Goal: Task Accomplishment & Management: Manage account settings

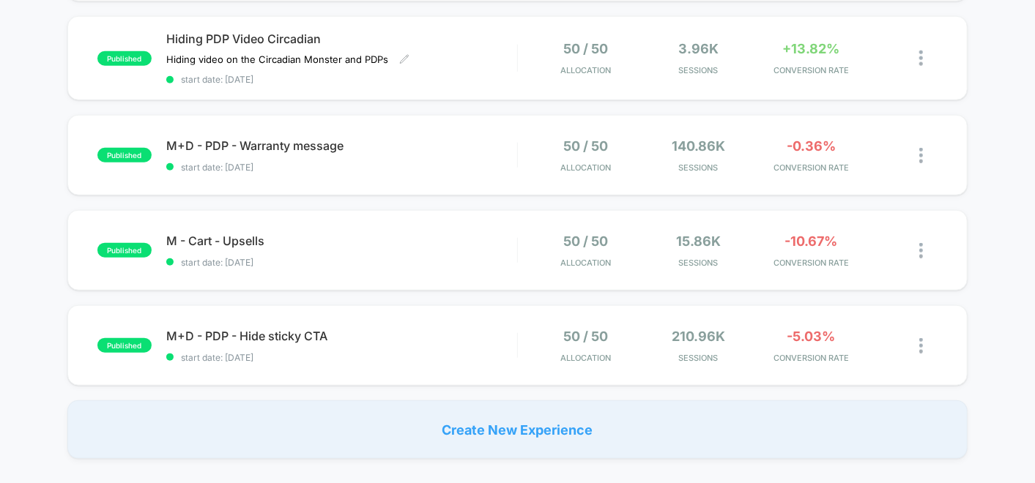
scroll to position [732, 0]
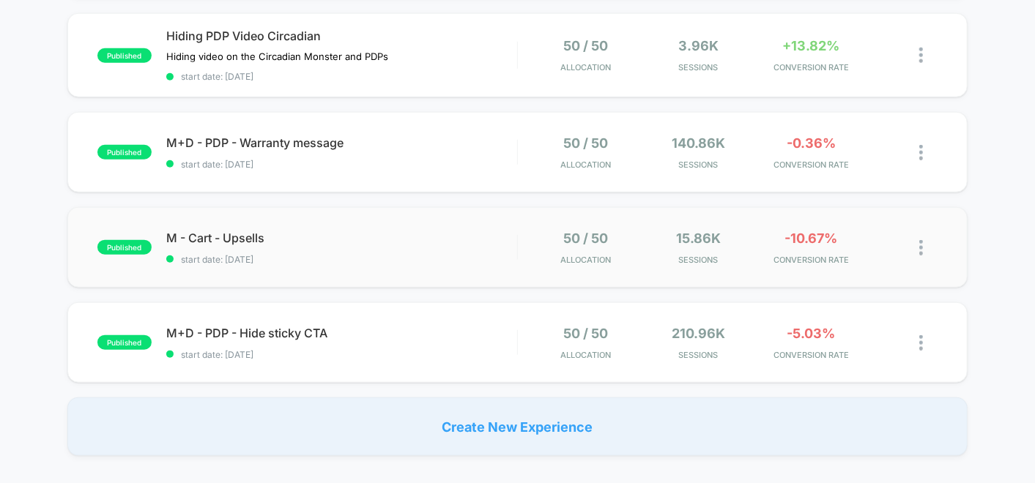
click at [548, 253] on div "50 / 50 Allocation" at bounding box center [584, 248] width 105 height 34
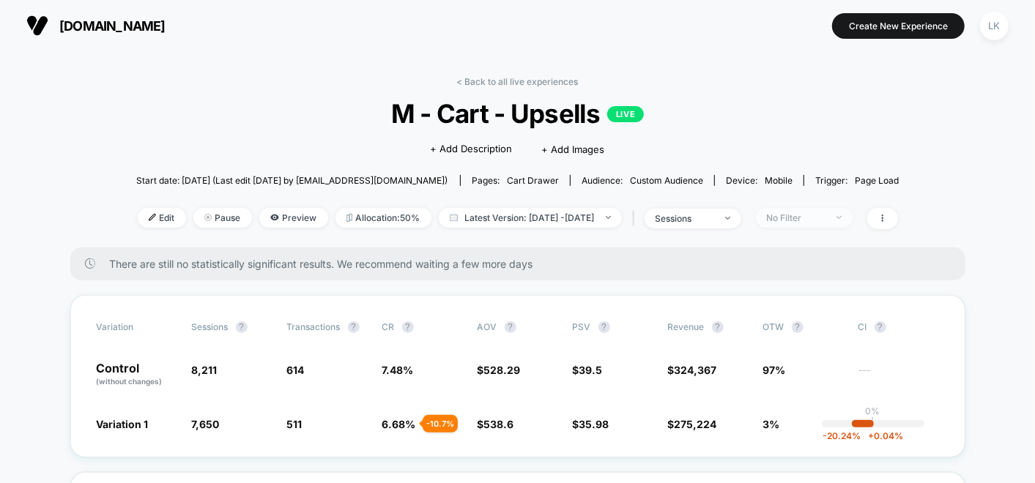
click at [824, 217] on div "No Filter" at bounding box center [796, 217] width 59 height 11
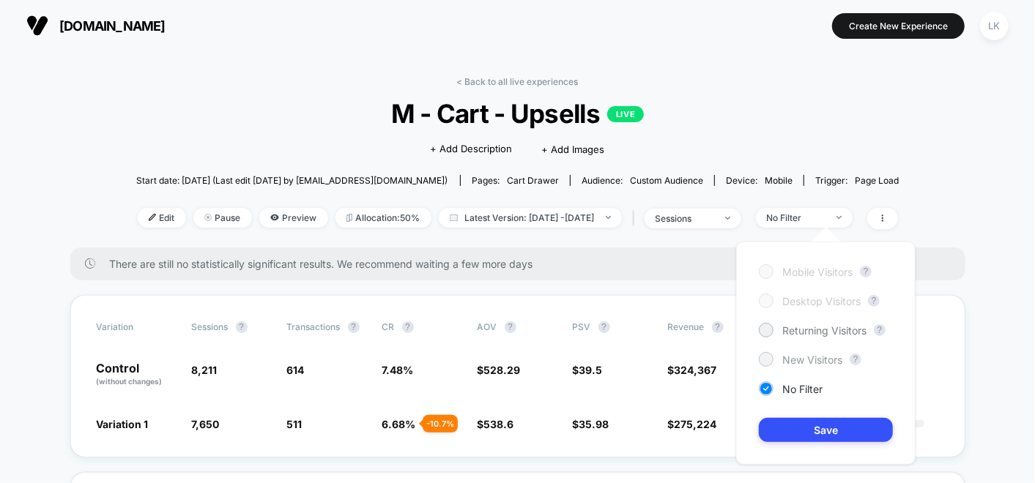
click at [765, 360] on div at bounding box center [765, 359] width 11 height 11
click at [799, 424] on button "Save" at bounding box center [826, 430] width 134 height 24
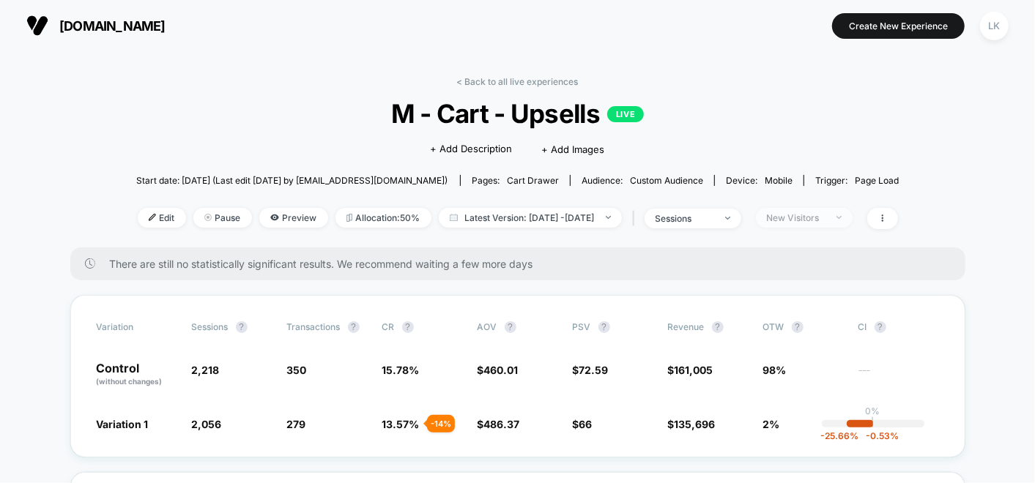
click at [813, 215] on div "New Visitors" at bounding box center [796, 217] width 59 height 11
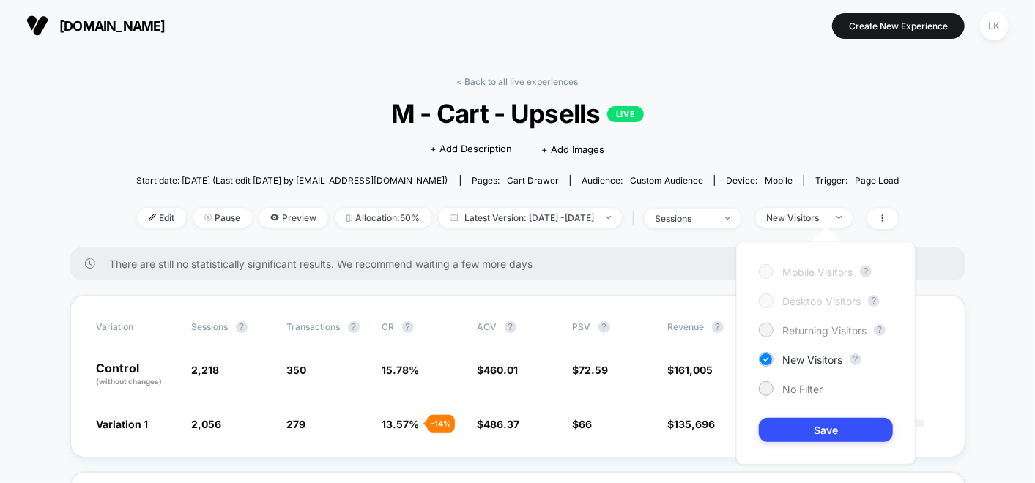
click at [784, 328] on span "Returning Visitors" at bounding box center [824, 330] width 84 height 12
click at [800, 420] on button "Save" at bounding box center [826, 430] width 134 height 24
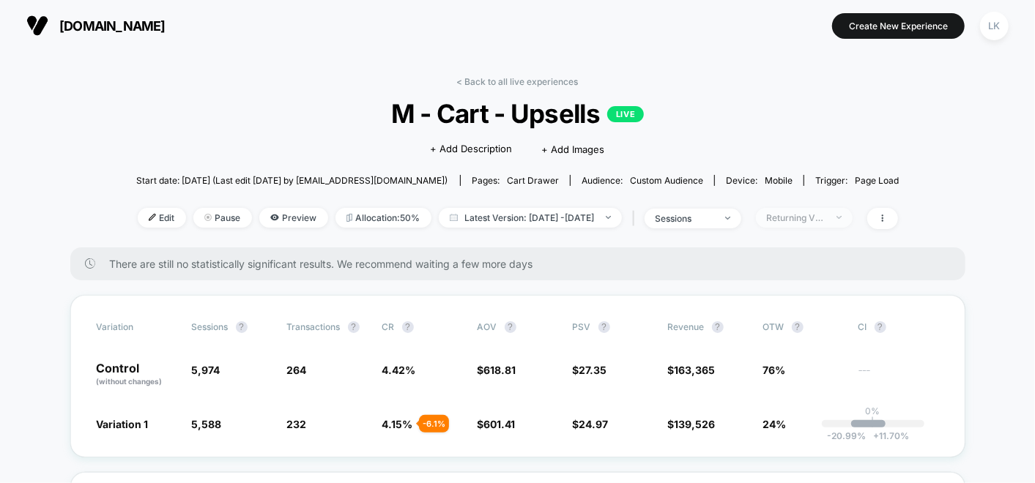
click at [801, 220] on div "Returning Visitors" at bounding box center [796, 217] width 59 height 11
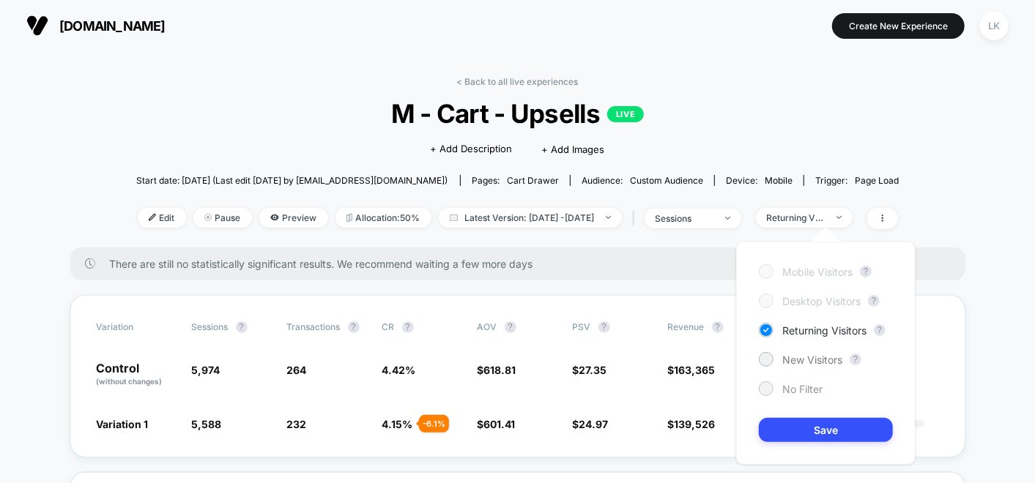
click at [809, 385] on span "No Filter" at bounding box center [802, 389] width 40 height 12
click at [838, 433] on button "Save" at bounding box center [826, 430] width 134 height 24
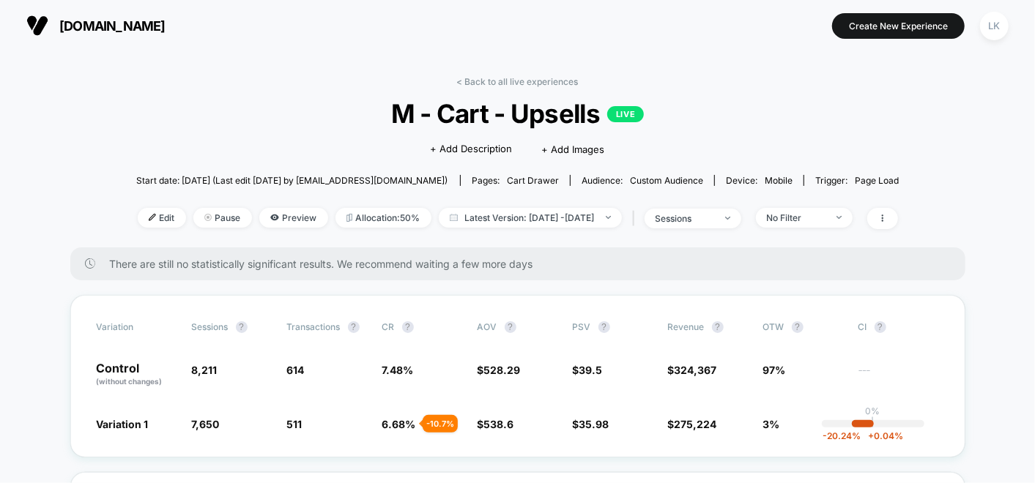
click at [509, 81] on link "< Back to all live experiences" at bounding box center [518, 81] width 122 height 11
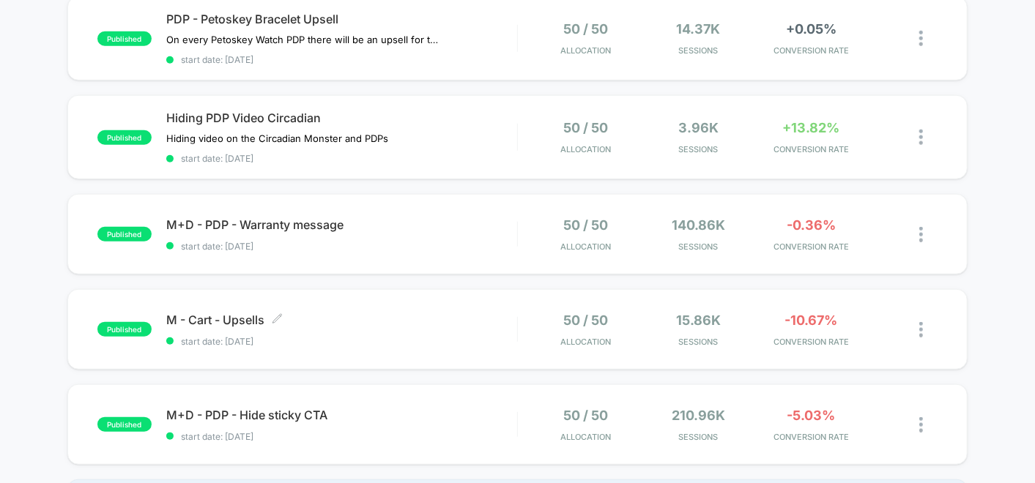
scroll to position [813, 0]
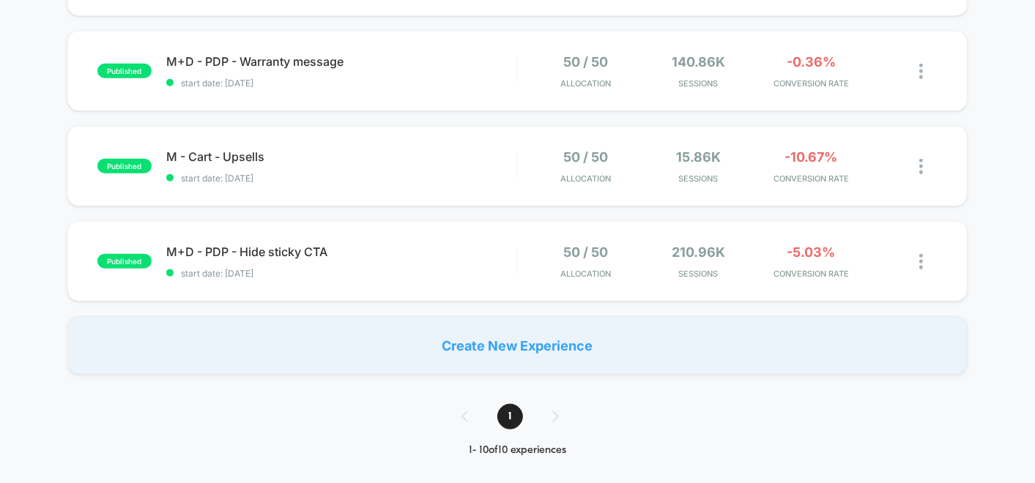
click at [550, 404] on div "1" at bounding box center [517, 417] width 141 height 26
click at [925, 155] on div at bounding box center [928, 166] width 18 height 34
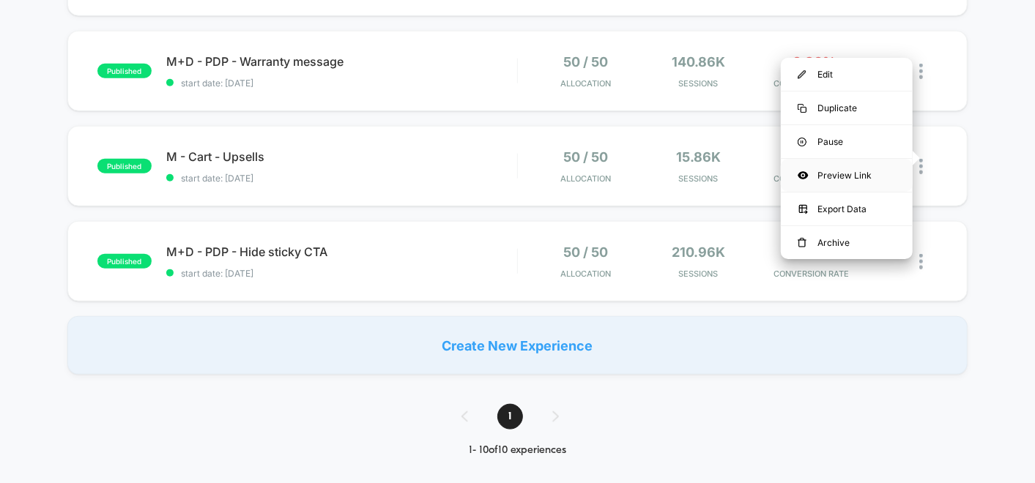
click at [866, 167] on div "Preview Link" at bounding box center [847, 175] width 132 height 33
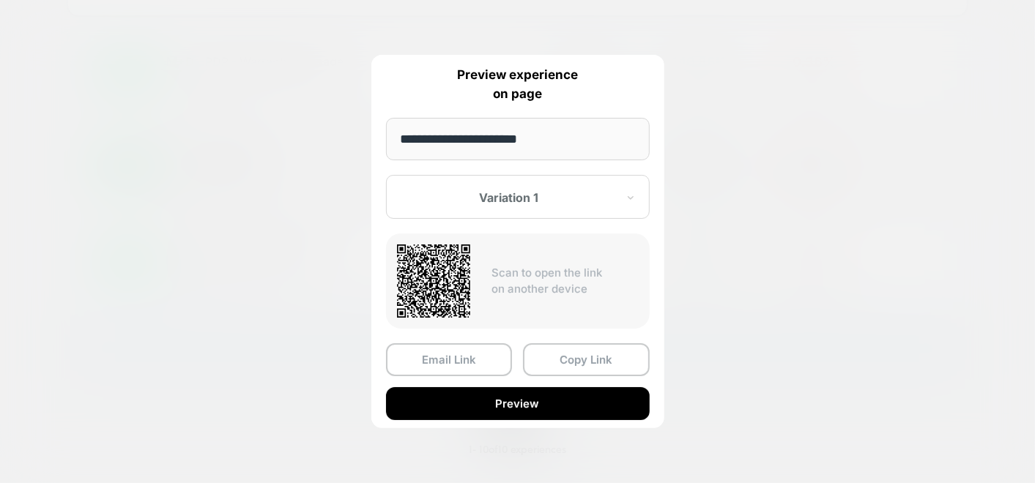
click at [857, 127] on div at bounding box center [517, 241] width 1035 height 483
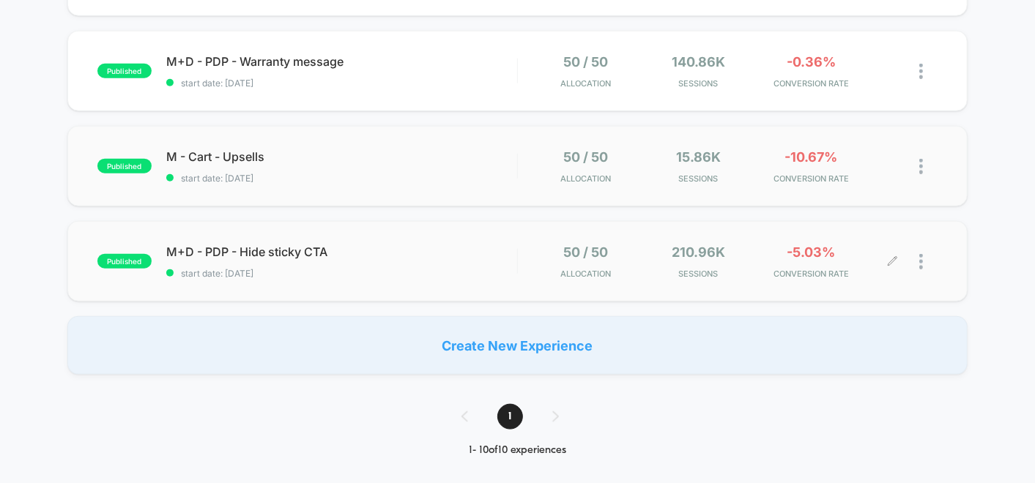
scroll to position [732, 0]
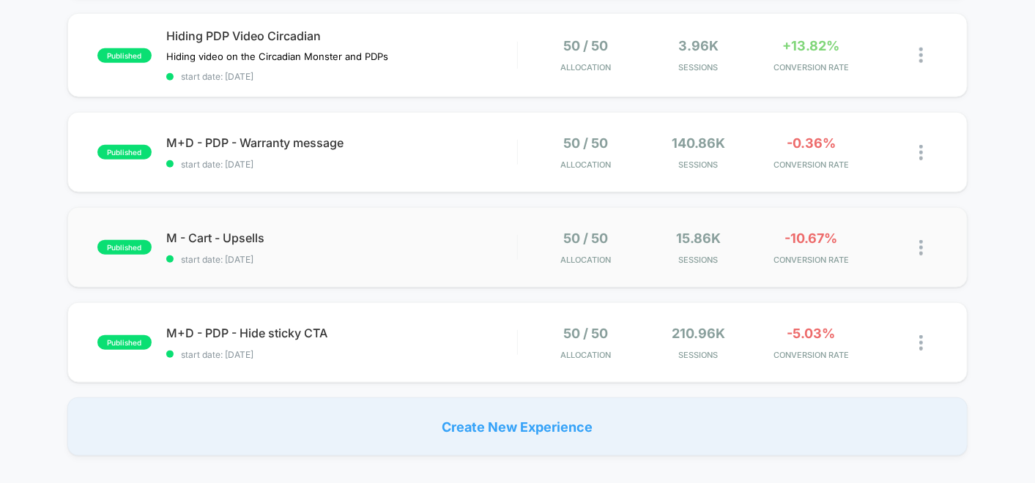
click at [920, 240] on img at bounding box center [921, 247] width 4 height 15
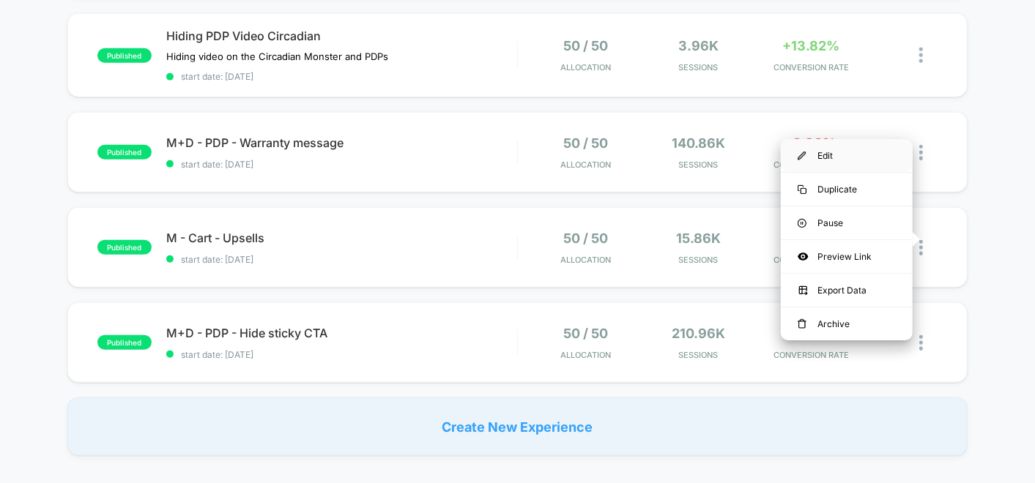
click at [819, 160] on div "Edit" at bounding box center [847, 155] width 132 height 33
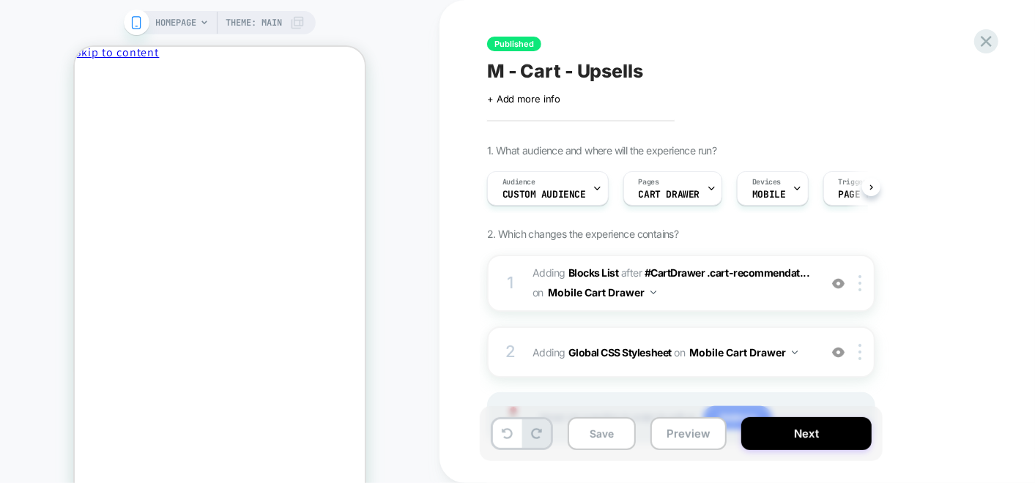
click at [261, 25] on span "Theme: MAIN" at bounding box center [254, 22] width 56 height 23
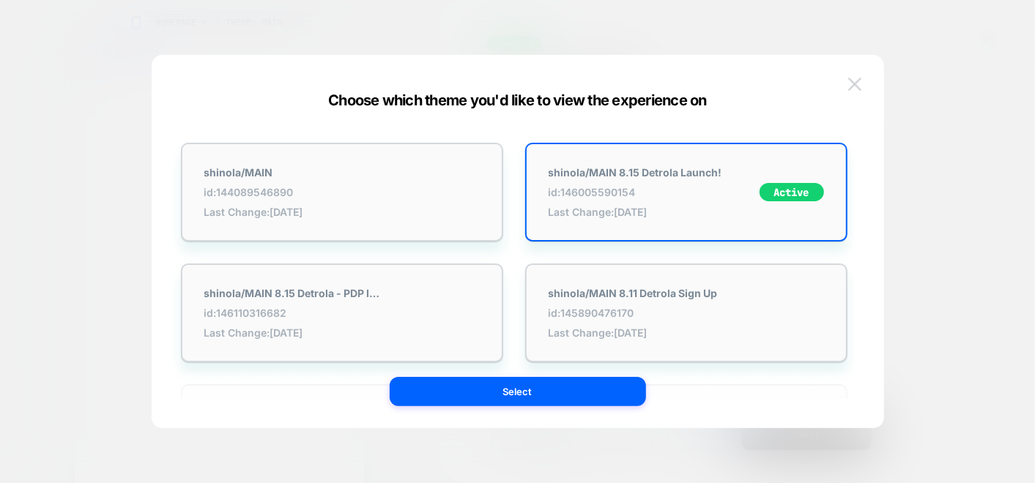
click at [845, 79] on button at bounding box center [854, 84] width 22 height 22
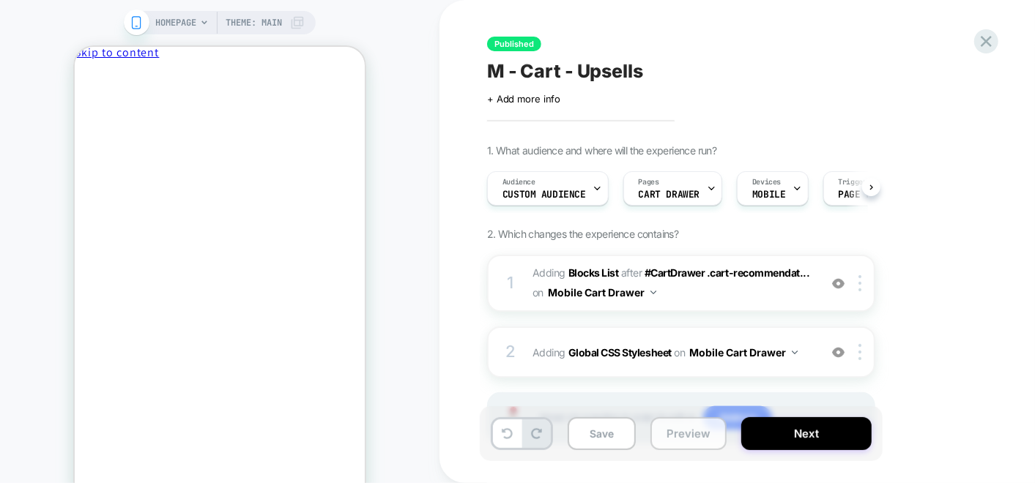
click at [674, 447] on button "Preview" at bounding box center [688, 433] width 76 height 33
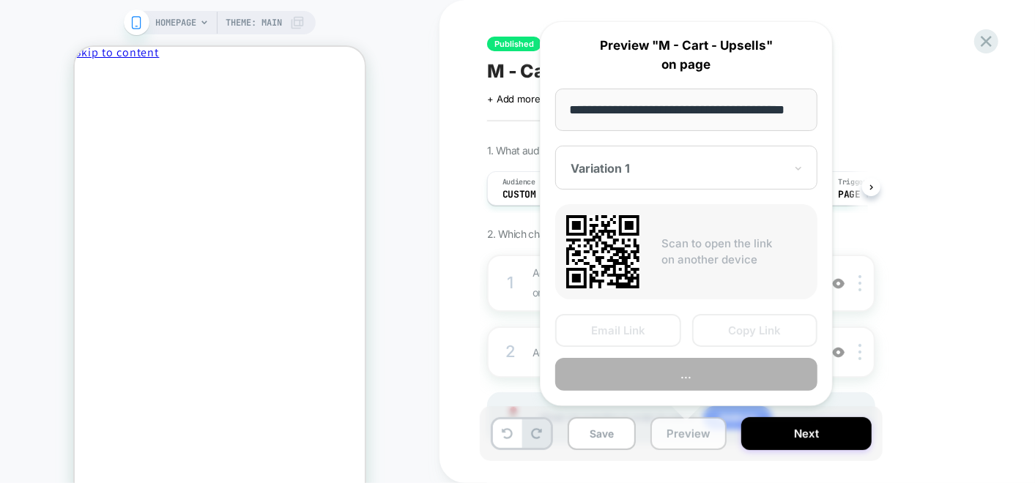
scroll to position [0, 31]
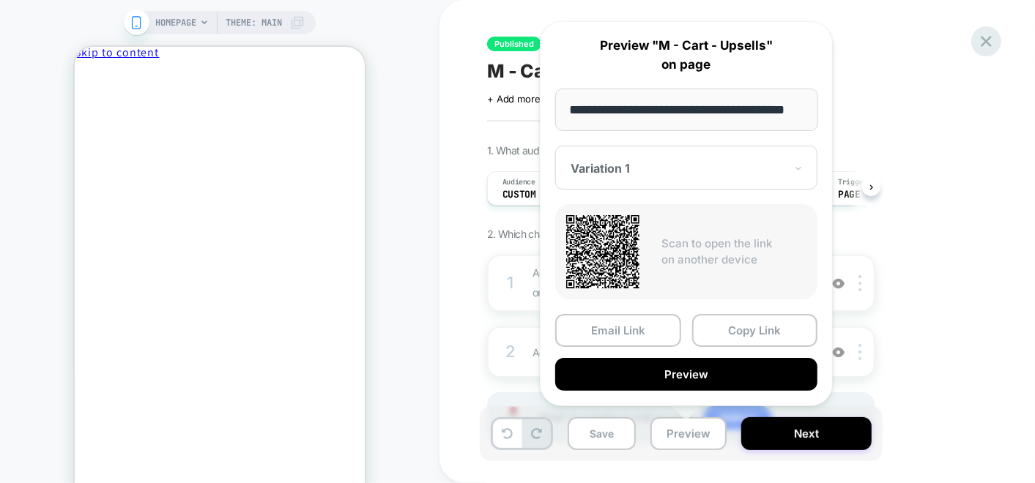
click at [981, 46] on icon at bounding box center [985, 41] width 11 height 11
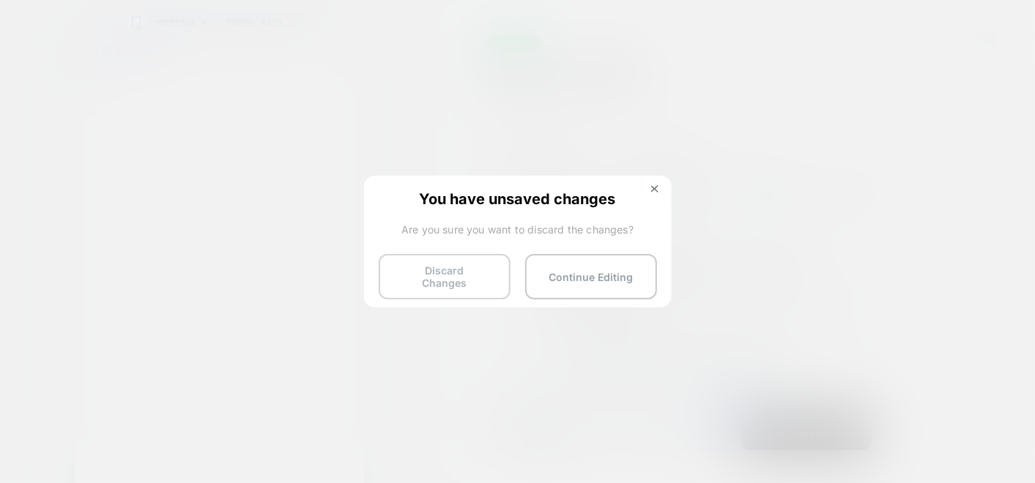
click at [459, 272] on button "Discard Changes" at bounding box center [445, 276] width 132 height 45
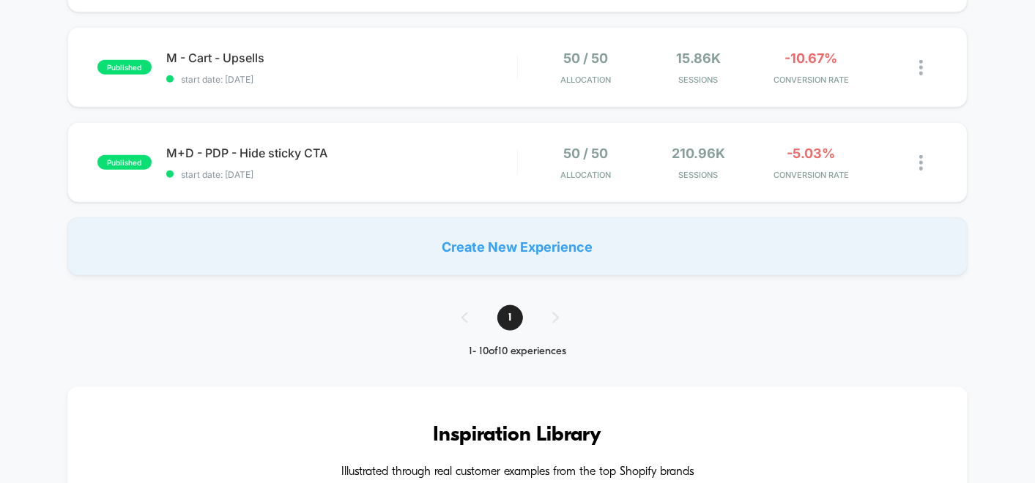
scroll to position [732, 0]
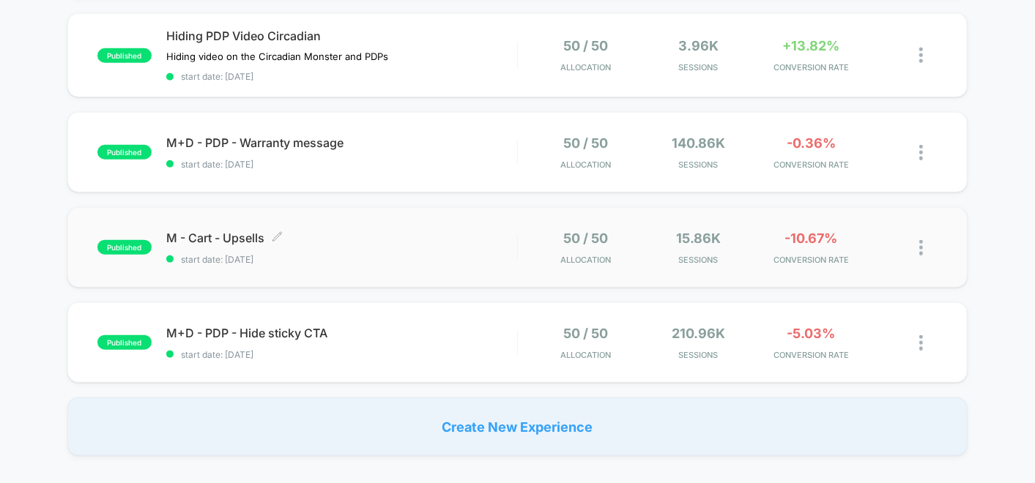
click at [439, 234] on span "M - Cart - Upsells Click to edit experience details" at bounding box center [341, 238] width 351 height 15
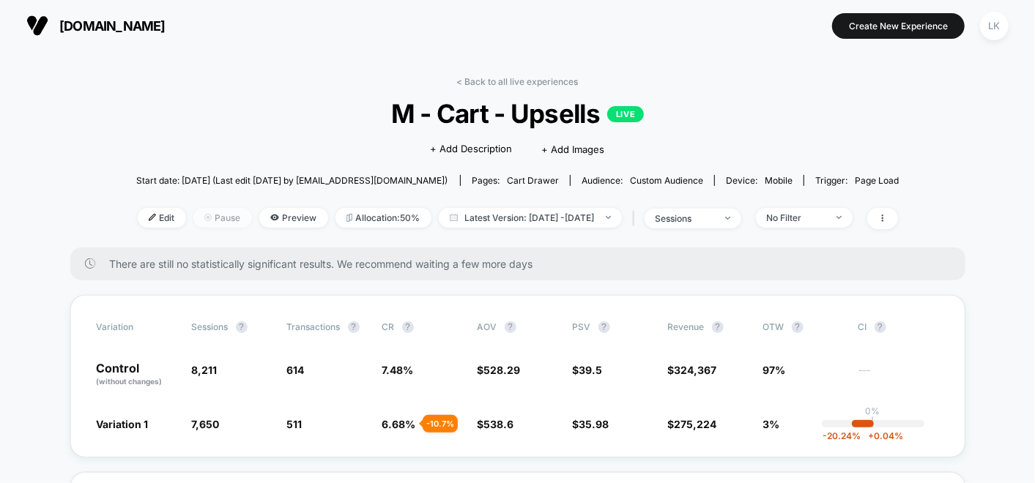
click at [193, 217] on span "Pause" at bounding box center [222, 218] width 59 height 20
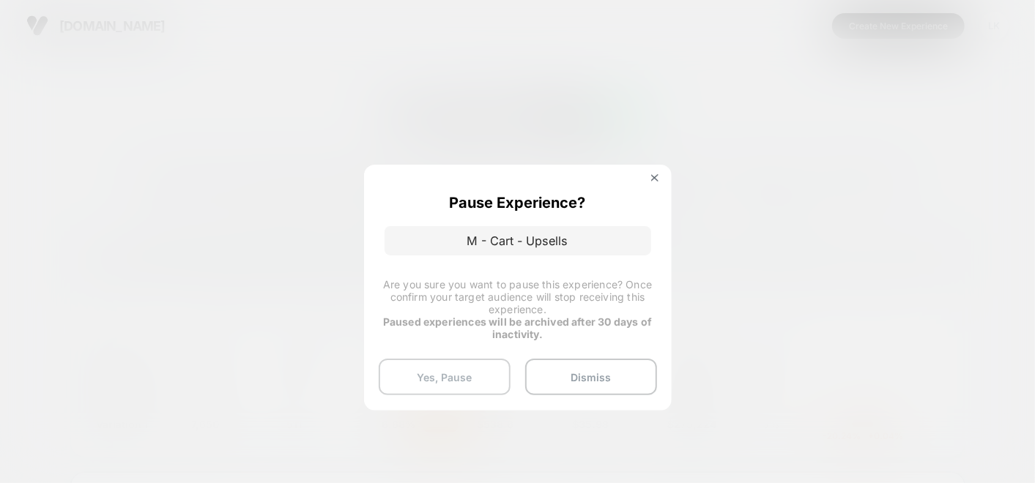
click at [483, 384] on button "Yes, Pause" at bounding box center [445, 377] width 132 height 37
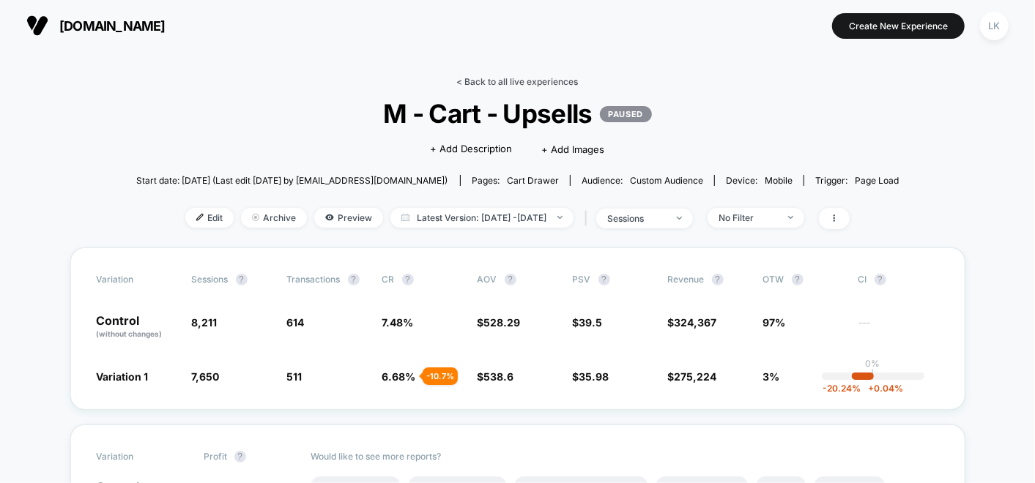
click at [545, 81] on link "< Back to all live experiences" at bounding box center [518, 81] width 122 height 11
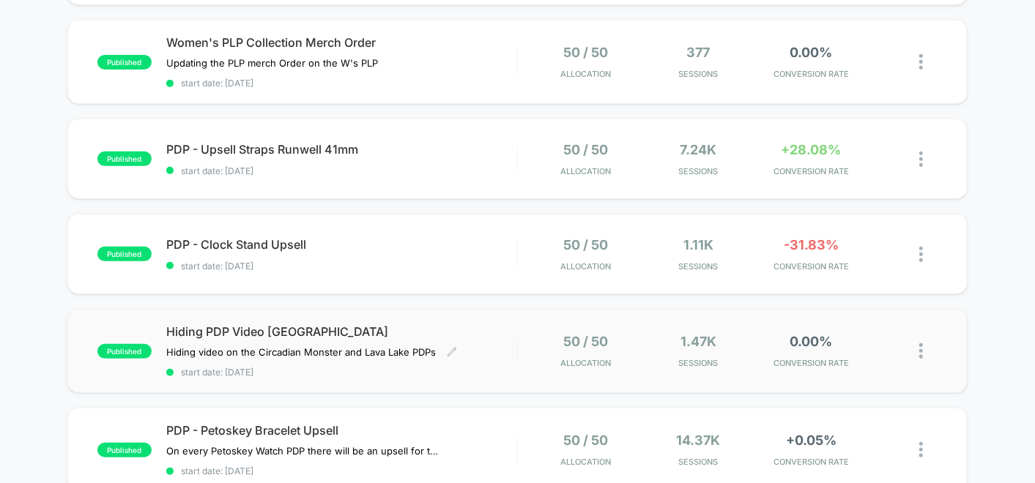
scroll to position [244, 0]
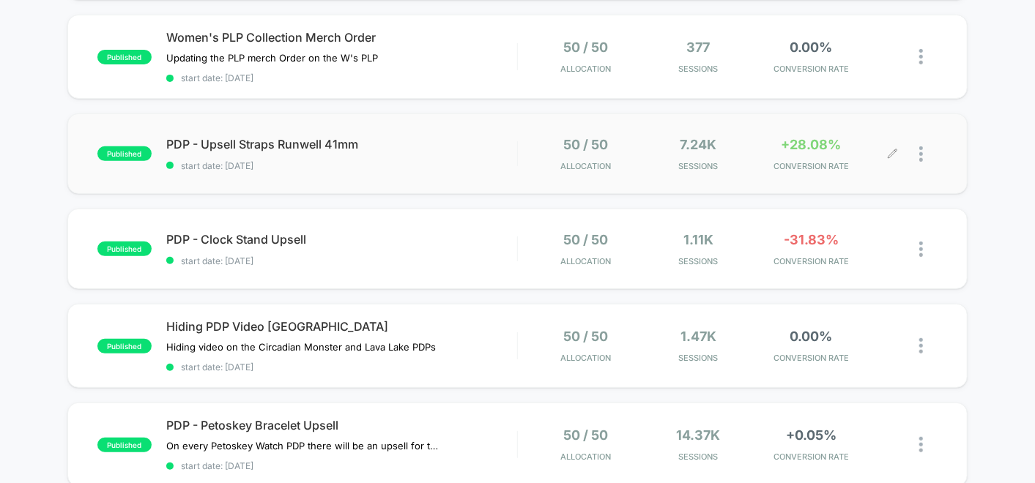
click at [674, 149] on div "7.24k Sessions" at bounding box center [697, 154] width 105 height 34
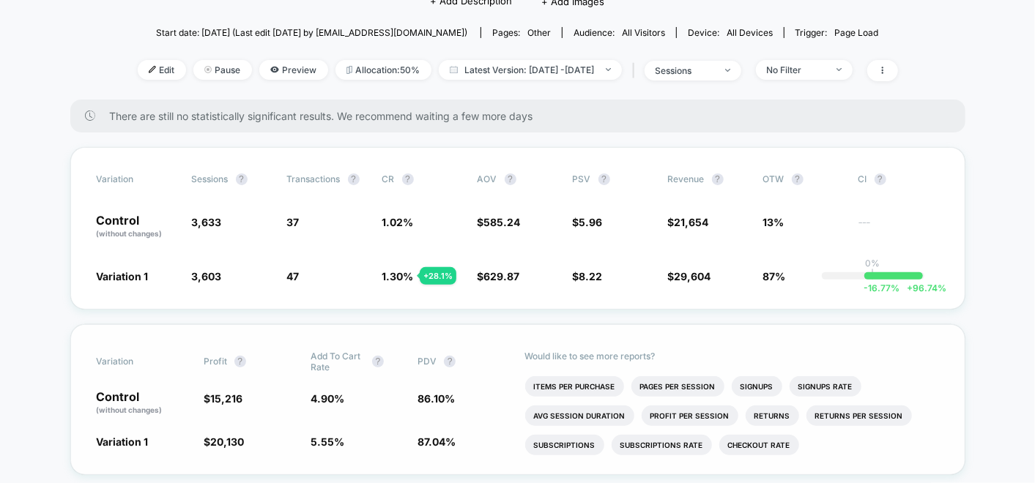
scroll to position [163, 0]
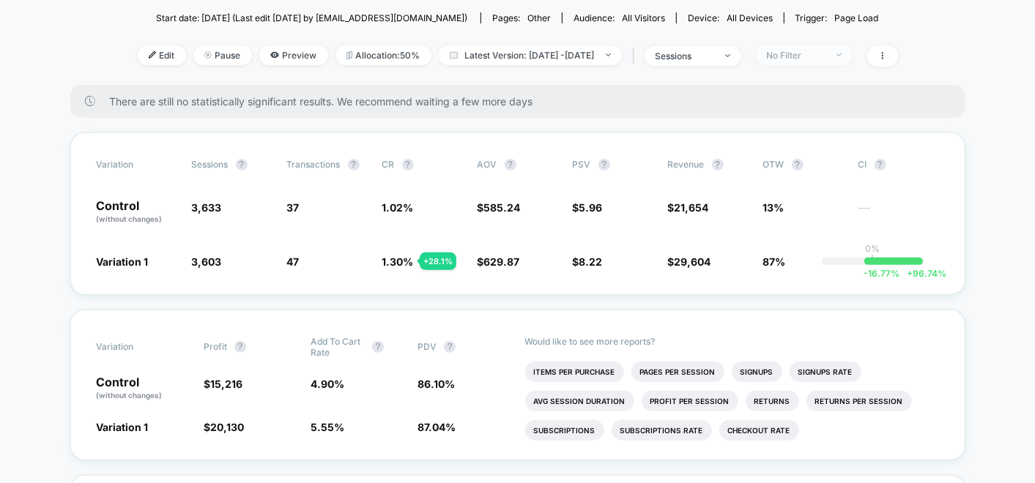
click at [798, 60] on span "No Filter" at bounding box center [804, 55] width 97 height 20
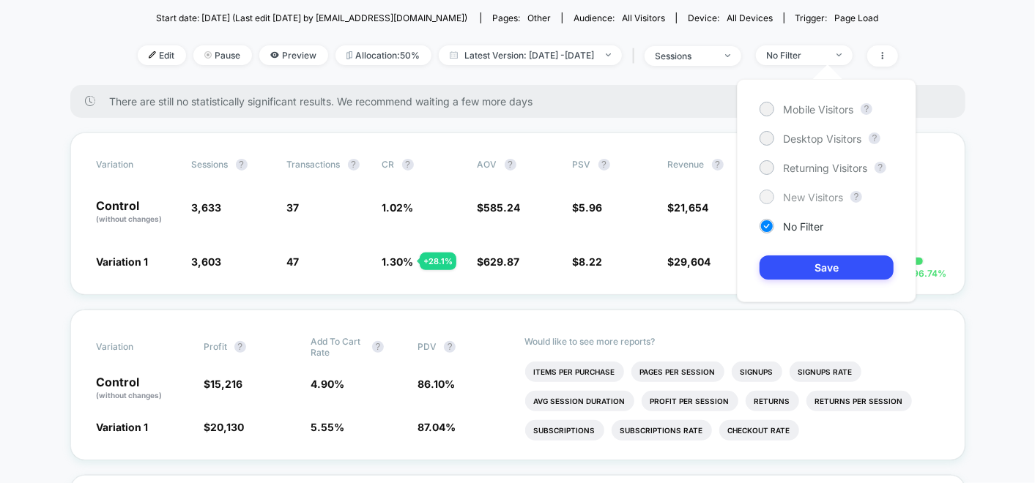
click at [807, 195] on span "New Visitors" at bounding box center [813, 197] width 60 height 12
click at [830, 261] on button "Save" at bounding box center [826, 268] width 134 height 24
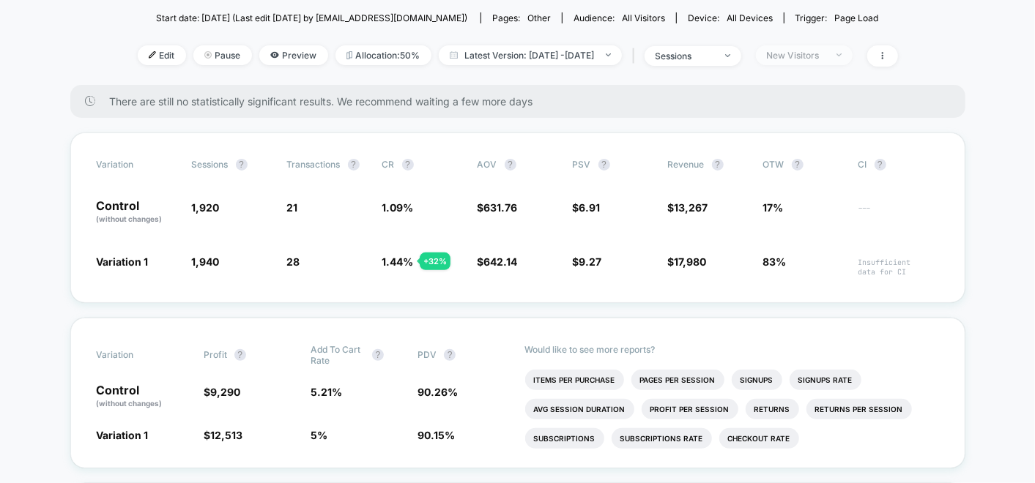
click at [791, 58] on span "New Visitors" at bounding box center [804, 55] width 97 height 20
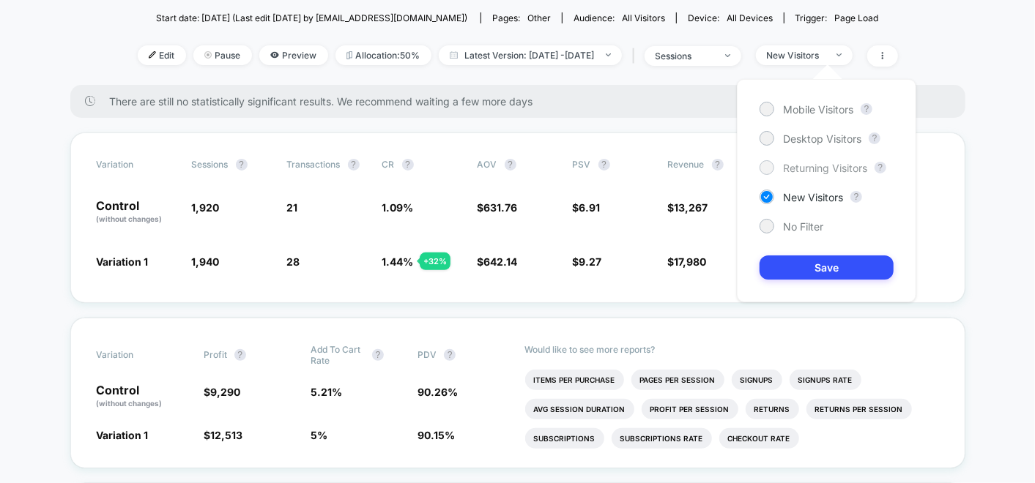
click at [791, 171] on span "Returning Visitors" at bounding box center [825, 168] width 84 height 12
click at [826, 273] on button "Save" at bounding box center [826, 268] width 134 height 24
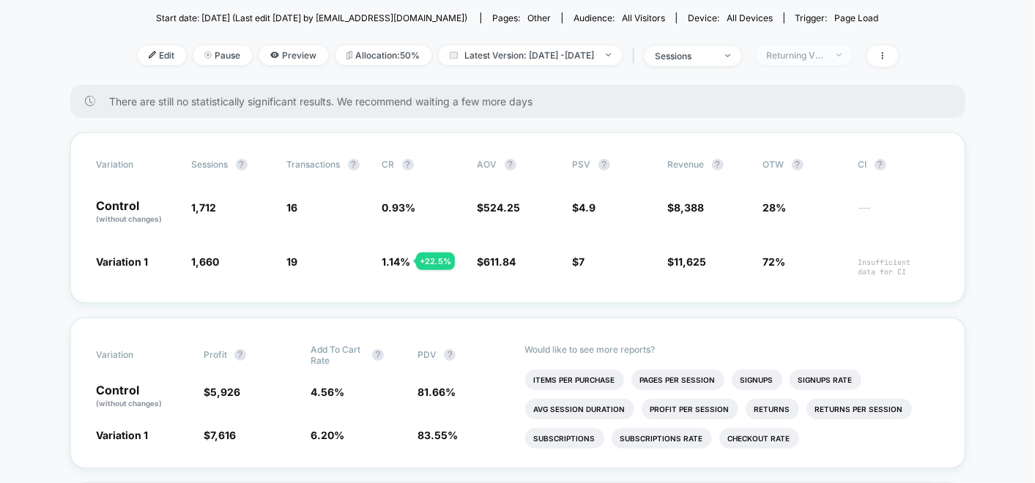
click at [786, 56] on span "Returning Visitors" at bounding box center [804, 55] width 97 height 20
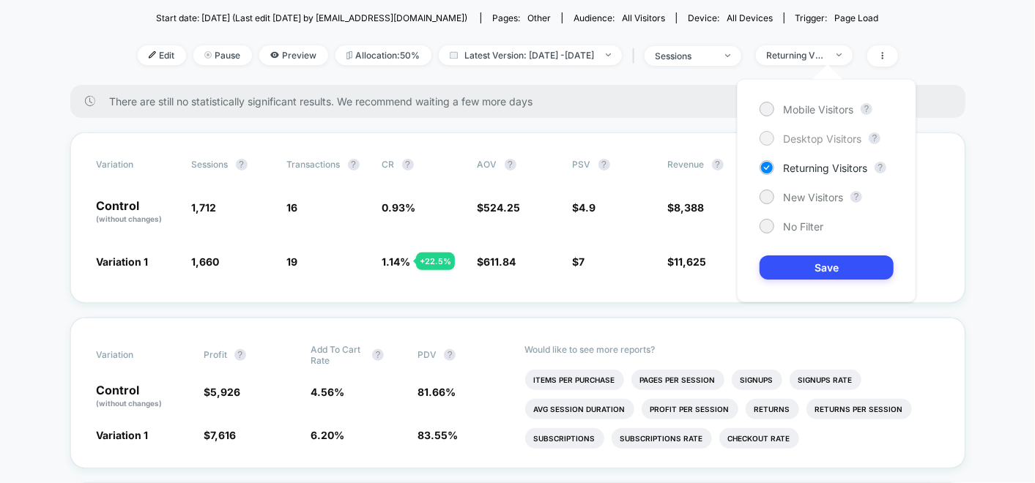
click at [796, 140] on span "Desktop Visitors" at bounding box center [822, 139] width 78 height 12
click at [828, 247] on div "Mobile Visitors ? Desktop Visitors ? Returning Visitors ? New Visitors ? No Fil…" at bounding box center [826, 190] width 179 height 223
click at [808, 262] on button "Save" at bounding box center [826, 268] width 134 height 24
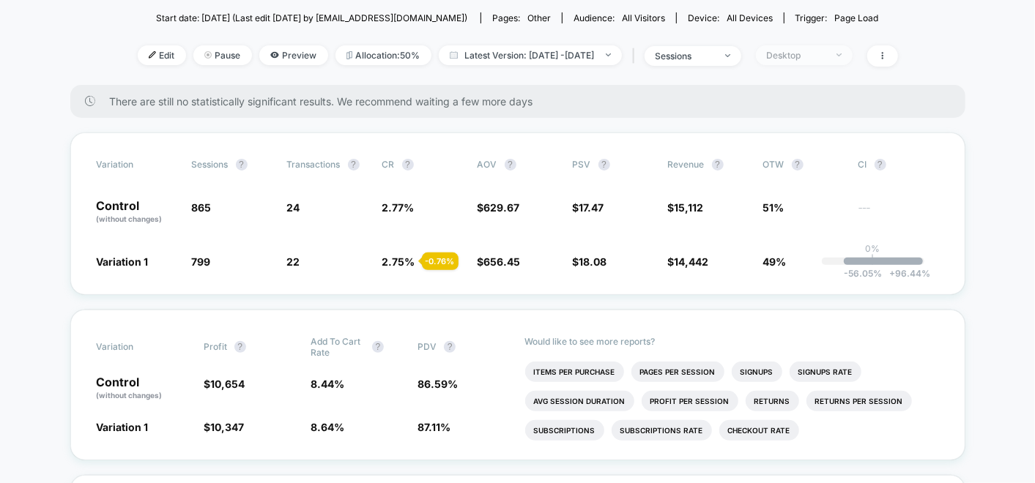
click at [802, 59] on div "Desktop" at bounding box center [796, 55] width 59 height 11
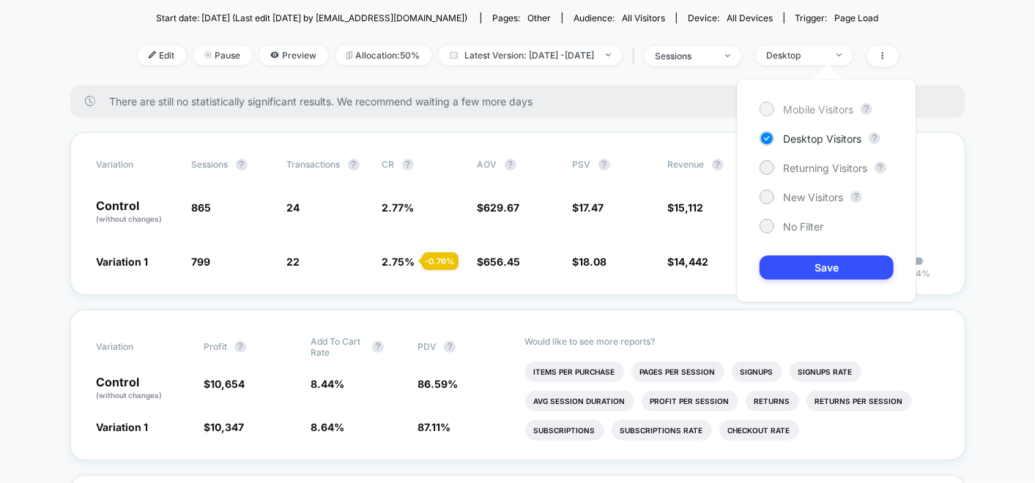
click at [796, 111] on span "Mobile Visitors" at bounding box center [818, 109] width 70 height 12
click at [826, 258] on button "Save" at bounding box center [826, 268] width 134 height 24
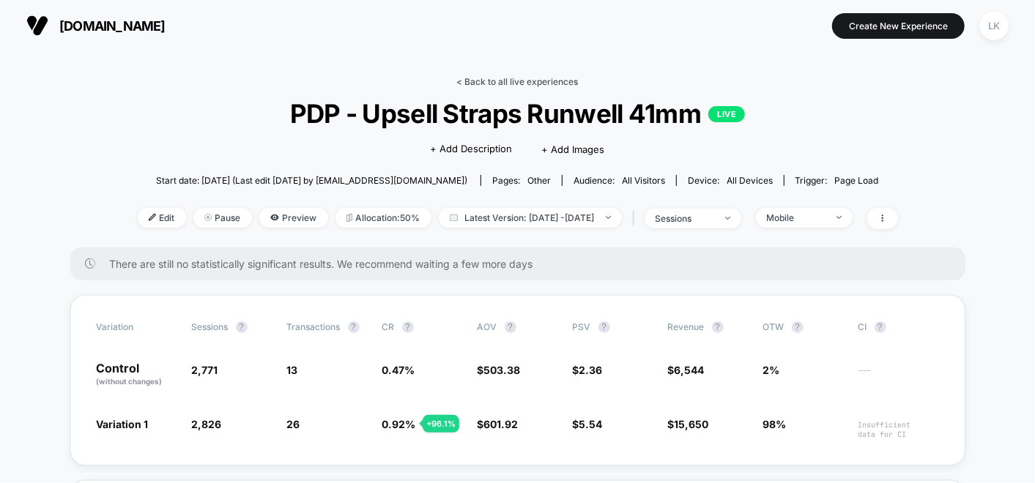
click at [493, 86] on link "< Back to all live experiences" at bounding box center [518, 81] width 122 height 11
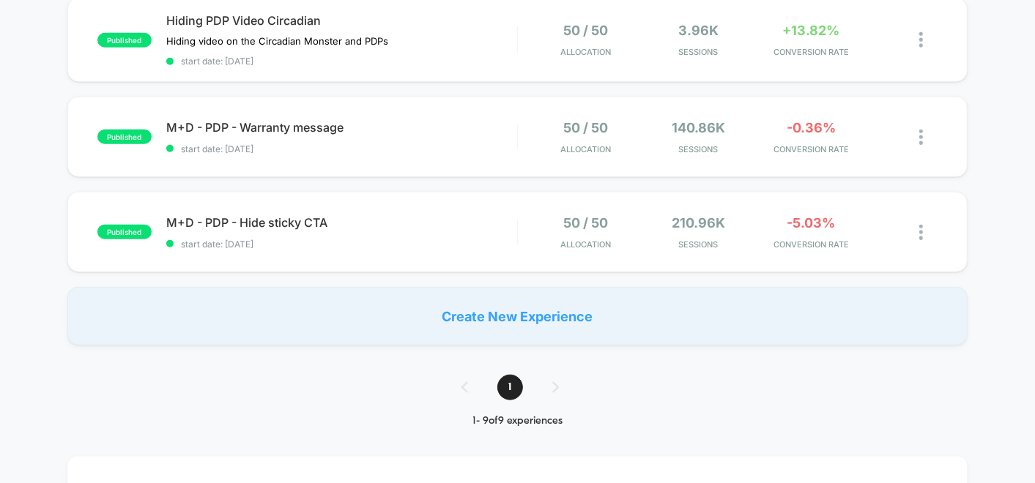
scroll to position [732, 0]
